Goal: Find specific page/section: Find specific page/section

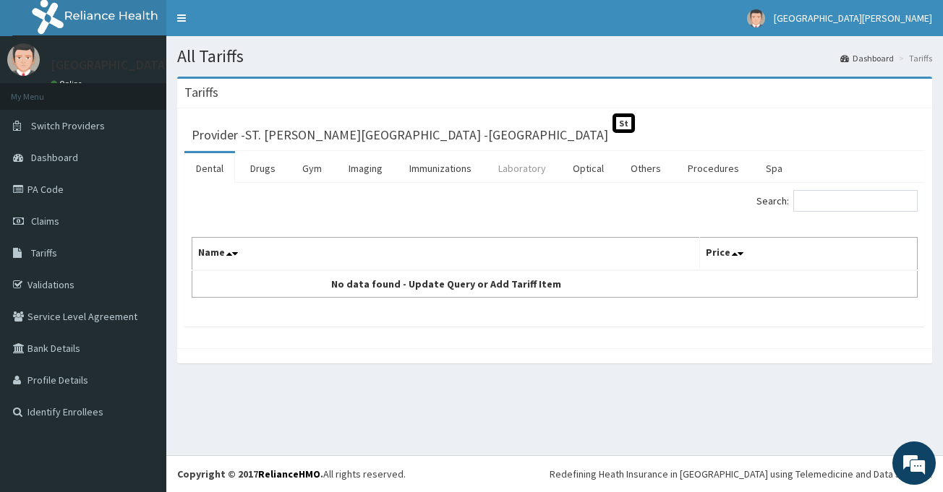
click at [529, 168] on link "Laboratory" at bounding box center [522, 168] width 71 height 30
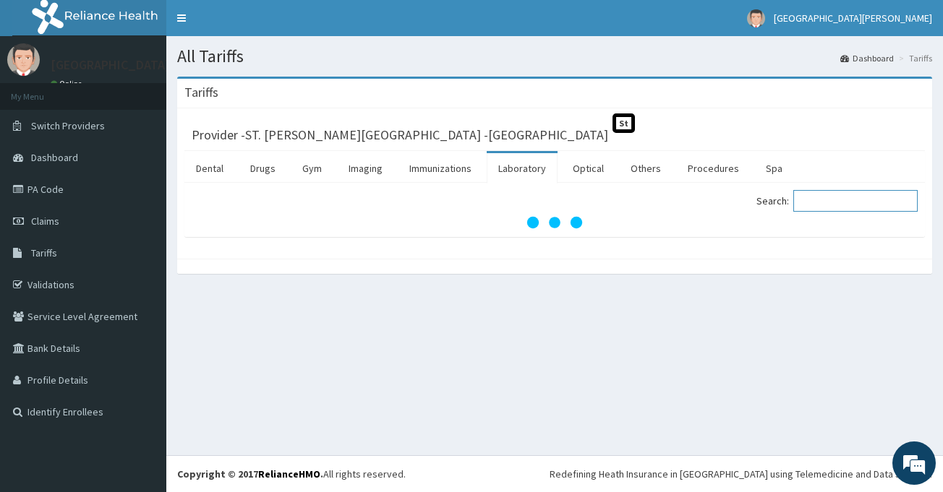
click at [853, 202] on input "Search:" at bounding box center [855, 201] width 124 height 22
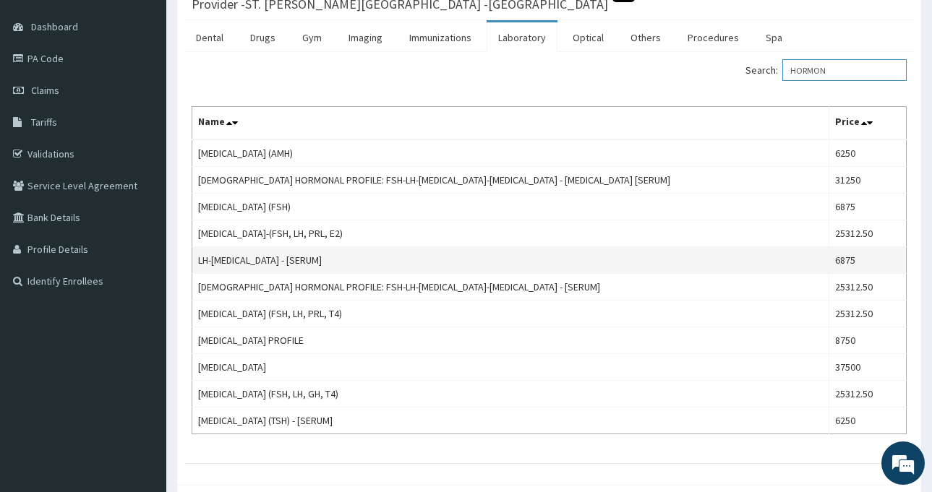
scroll to position [145, 0]
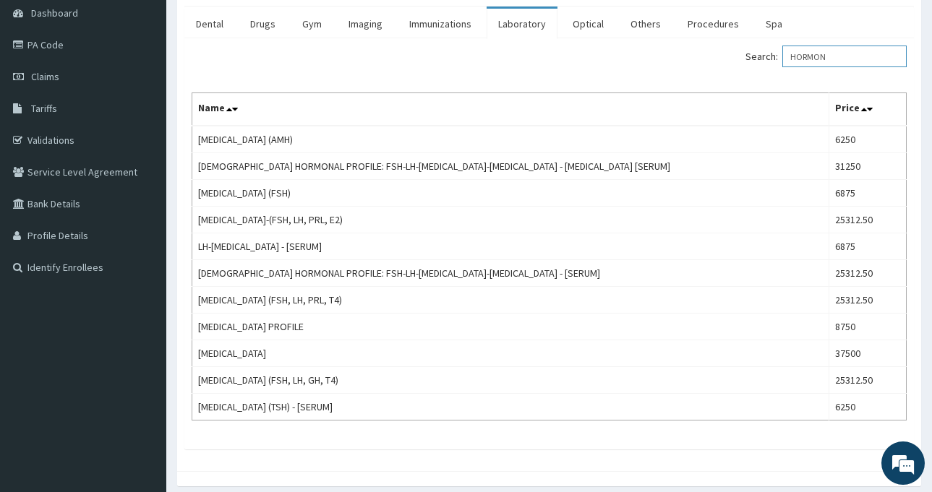
type input "HORMON"
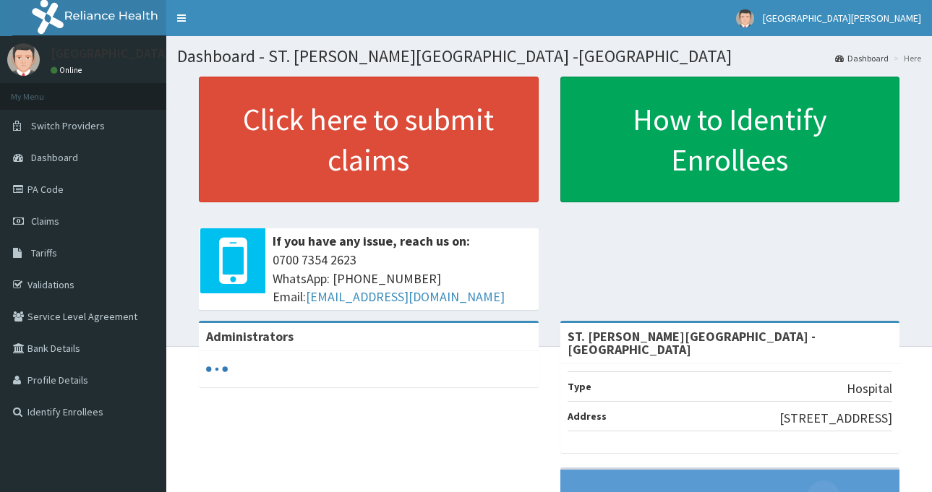
click at [46, 186] on link "PA Code" at bounding box center [83, 190] width 166 height 32
